Goal: Task Accomplishment & Management: Manage account settings

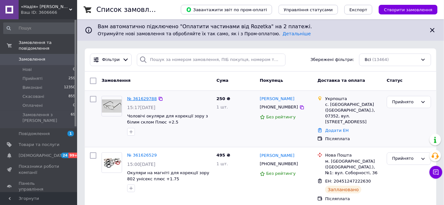
click at [134, 99] on link "№ 361629788" at bounding box center [142, 98] width 30 height 5
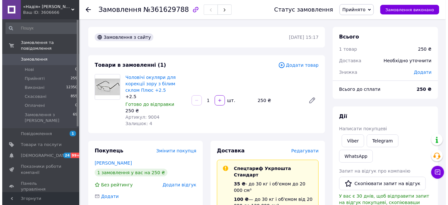
scroll to position [29, 0]
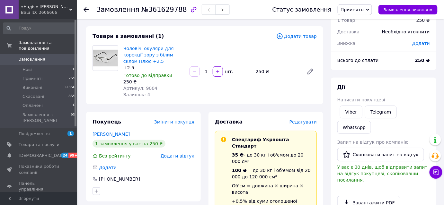
click at [296, 121] on span "Редагувати" at bounding box center [302, 121] width 27 height 5
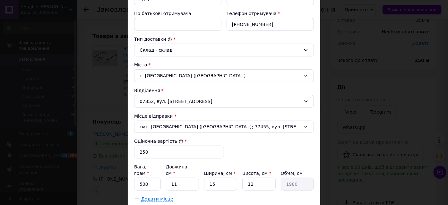
scroll to position [175, 0]
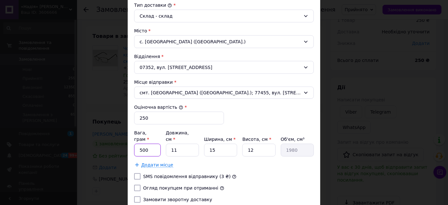
click at [146, 144] on input "500" at bounding box center [147, 150] width 27 height 13
type input "100"
click at [180, 144] on input "11" at bounding box center [182, 150] width 33 height 13
type input "1"
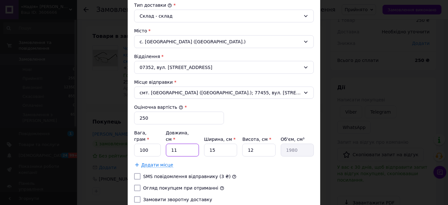
type input "180"
type input "12"
type input "2160"
type input "12"
click at [226, 144] on input "15" at bounding box center [220, 150] width 33 height 13
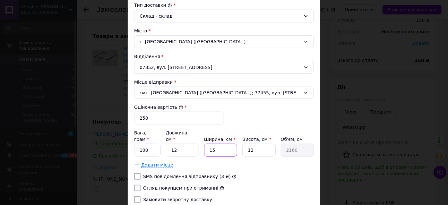
type input "1"
type input "144"
type input "10"
type input "1440"
type input "10"
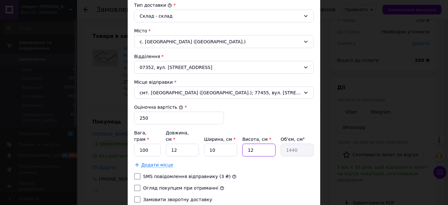
click at [258, 144] on input "12" at bounding box center [258, 150] width 33 height 13
type input "6"
type input "720"
type input "6"
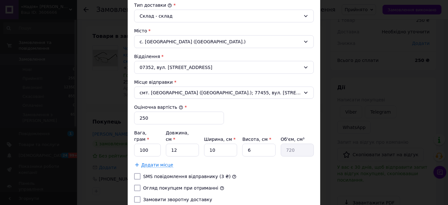
click at [138, 185] on input "Огляд покупцем при отриманні" at bounding box center [137, 188] width 6 height 6
checkbox input "true"
click at [136, 196] on input "Замовити зворотну доставку" at bounding box center [137, 199] width 6 height 6
checkbox input "true"
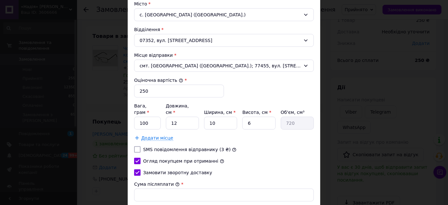
scroll to position [233, 0]
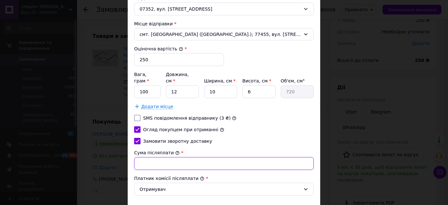
click at [155, 157] on input "Сума післяплати" at bounding box center [224, 163] width 180 height 13
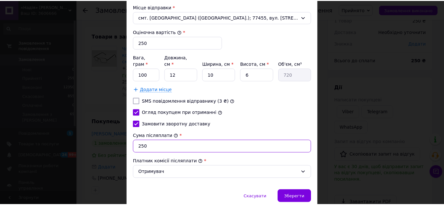
scroll to position [268, 0]
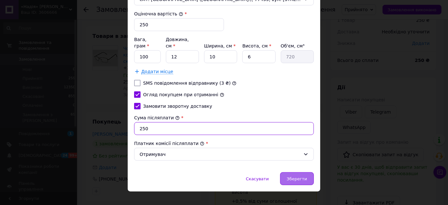
type input "250"
click at [300, 177] on span "Зберегти" at bounding box center [297, 179] width 20 height 5
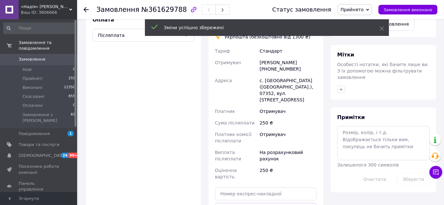
scroll to position [263, 0]
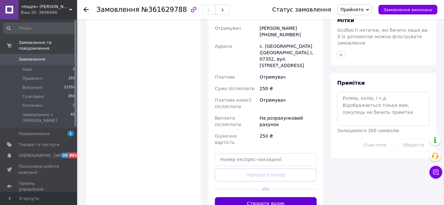
click at [255, 197] on button "Створити ярлик" at bounding box center [266, 203] width 102 height 13
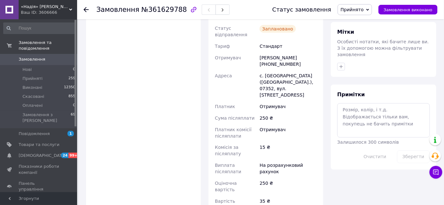
click at [33, 56] on span "Замовлення" at bounding box center [32, 59] width 27 height 6
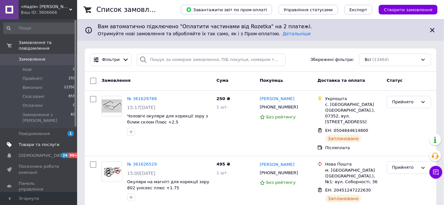
click at [46, 142] on span "Товари та послуги" at bounding box center [39, 145] width 41 height 6
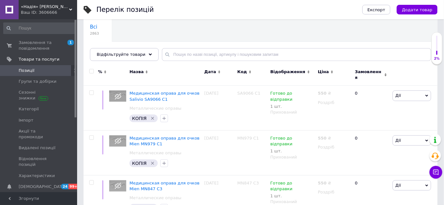
scroll to position [58, 0]
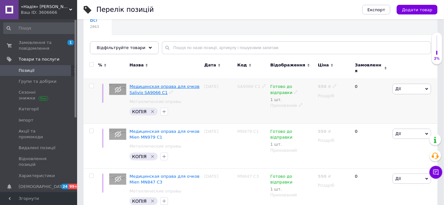
click at [169, 84] on span "Медицинская оправа для очков Salivio SA9066 C1" at bounding box center [164, 89] width 70 height 11
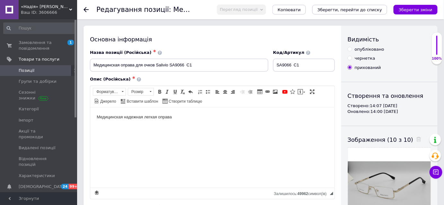
click at [351, 50] on input "опубліковано" at bounding box center [349, 49] width 4 height 4
radio input "true"
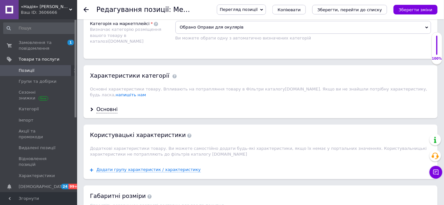
scroll to position [554, 0]
click at [108, 106] on div "Основні" at bounding box center [106, 109] width 21 height 7
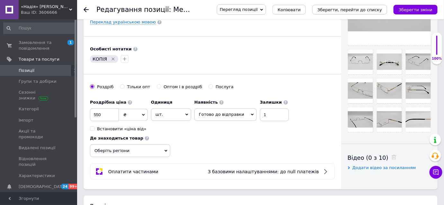
scroll to position [175, 0]
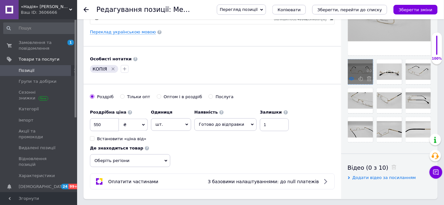
click at [351, 78] on use at bounding box center [351, 78] width 5 height 3
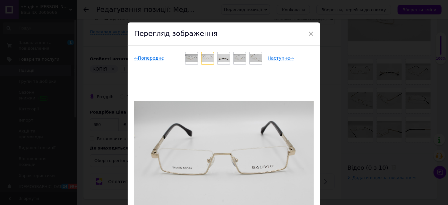
click at [313, 31] on div "Перегляд зображення" at bounding box center [224, 33] width 193 height 23
click at [312, 33] on span "×" at bounding box center [311, 33] width 6 height 11
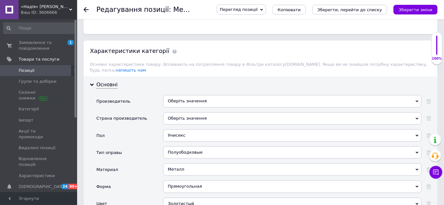
scroll to position [613, 0]
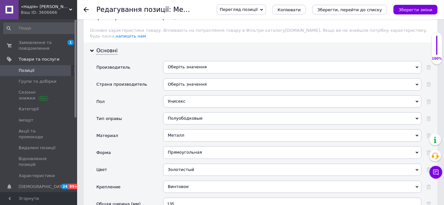
click at [179, 61] on div "Оберіть значення" at bounding box center [292, 67] width 258 height 12
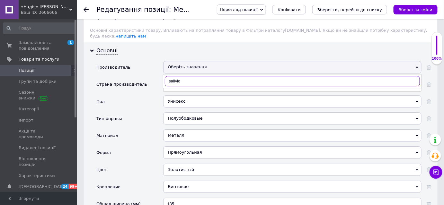
click at [175, 76] on input "salivio" at bounding box center [292, 81] width 255 height 10
click at [189, 76] on input "salvio" at bounding box center [292, 81] width 255 height 10
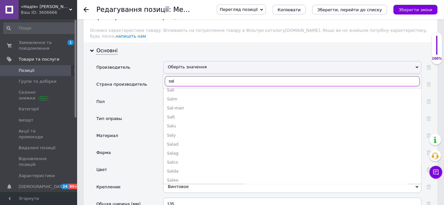
scroll to position [0, 0]
type input "sal"
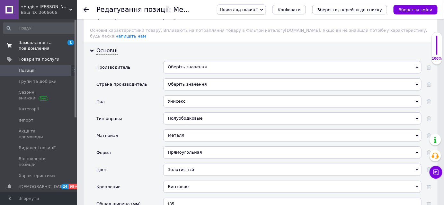
click at [32, 48] on span "Замовлення та повідомлення" at bounding box center [39, 46] width 41 height 12
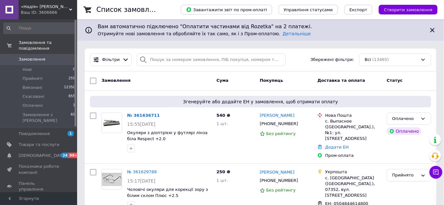
scroll to position [29, 0]
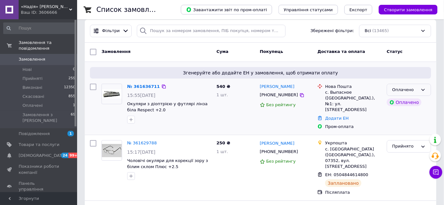
click at [426, 90] on div "Оплачено" at bounding box center [408, 90] width 44 height 13
click at [420, 101] on li "Прийнято" at bounding box center [409, 103] width 44 height 12
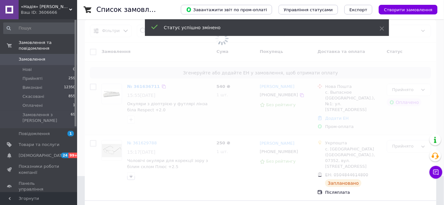
click at [139, 83] on span at bounding box center [222, 73] width 444 height 205
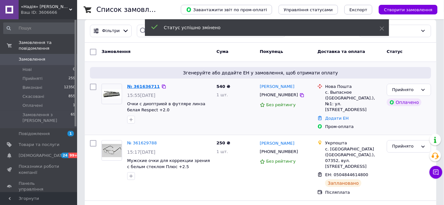
click at [135, 87] on link "№ 361636711" at bounding box center [143, 86] width 33 height 5
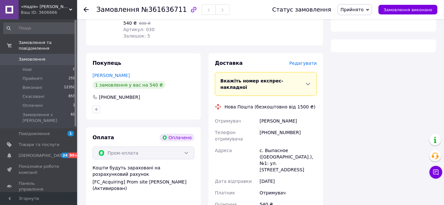
scroll to position [198, 0]
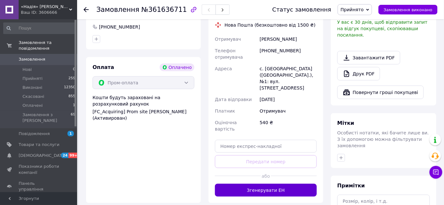
click at [285, 184] on button "Згенерувати ЕН" at bounding box center [266, 190] width 102 height 13
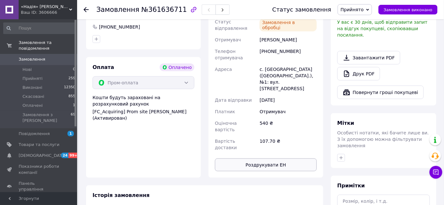
click at [293, 159] on button "Роздрукувати ЕН" at bounding box center [266, 165] width 102 height 13
